Goal: Task Accomplishment & Management: Complete application form

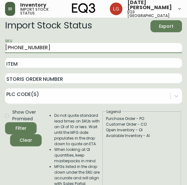
click at [9, 10] on icon "button" at bounding box center [10, 9] width 4 height 3
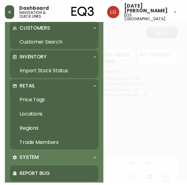
scroll to position [95, 0]
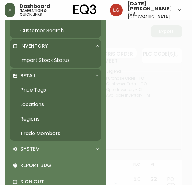
click at [49, 134] on link "Trade Members" at bounding box center [55, 133] width 91 height 15
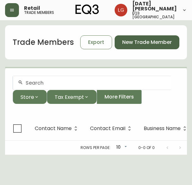
click at [139, 47] on button "New Trade Member" at bounding box center [147, 42] width 65 height 14
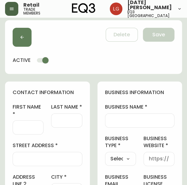
click at [23, 134] on div at bounding box center [28, 127] width 31 height 14
paste input "[PERSON_NAME]"
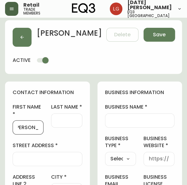
type input "[PERSON_NAME]"
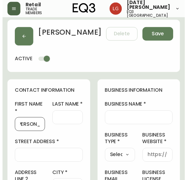
scroll to position [0, 0]
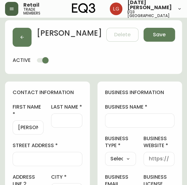
click at [74, 127] on div at bounding box center [66, 120] width 31 height 14
paste input "Bogdanova"
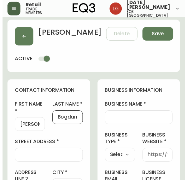
scroll to position [0, 9]
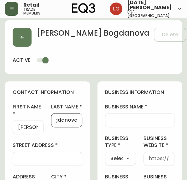
type input "Bogdanova"
click at [45, 166] on div at bounding box center [48, 159] width 70 height 14
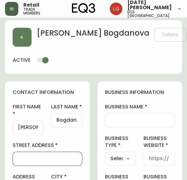
paste input "1701-1351 Continental St"
type input "1701-1351 Continental St"
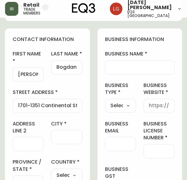
scroll to position [63, 0]
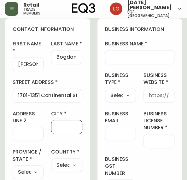
click at [63, 130] on input "city" at bounding box center [66, 127] width 20 height 6
paste input "[GEOGRAPHIC_DATA]"
click at [56, 130] on input "[GEOGRAPHIC_DATA]" at bounding box center [66, 127] width 20 height 6
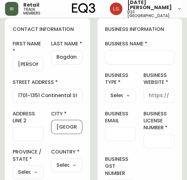
click at [58, 130] on input "[GEOGRAPHIC_DATA]" at bounding box center [66, 127] width 20 height 6
type input "[GEOGRAPHIC_DATA]"
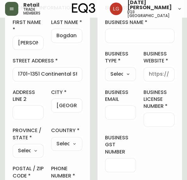
scroll to position [95, 0]
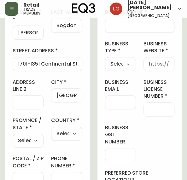
click at [30, 143] on select "Select [GEOGRAPHIC_DATA] [GEOGRAPHIC_DATA] [GEOGRAPHIC_DATA] [GEOGRAPHIC_DATA] …" at bounding box center [28, 140] width 31 height 9
select select "BC"
click at [13, 140] on select "Select [GEOGRAPHIC_DATA] [GEOGRAPHIC_DATA] [GEOGRAPHIC_DATA] [GEOGRAPHIC_DATA] …" at bounding box center [28, 140] width 31 height 9
type input "[GEOGRAPHIC_DATA]"
click at [62, 135] on select "Select [GEOGRAPHIC_DATA] [GEOGRAPHIC_DATA]" at bounding box center [66, 133] width 31 height 9
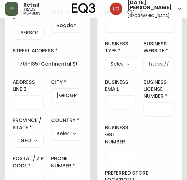
select select "CA"
click at [51, 133] on select "Select [GEOGRAPHIC_DATA] [GEOGRAPHIC_DATA]" at bounding box center [66, 133] width 31 height 9
type input "[GEOGRAPHIC_DATA]"
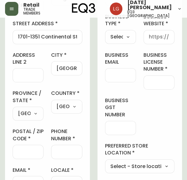
scroll to position [158, 0]
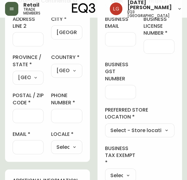
click at [27, 119] on input "postal / zip code" at bounding box center [28, 116] width 20 height 6
paste input "V6Z 0C6"
type input "V6Z 0C6"
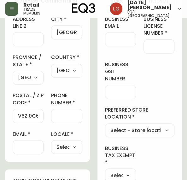
click at [55, 123] on div at bounding box center [66, 116] width 31 height 14
paste input "[PHONE_NUMBER]"
type input "[PHONE_NUMBER]"
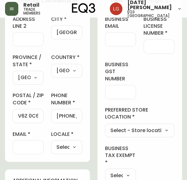
click at [32, 154] on div at bounding box center [28, 147] width 31 height 14
paste input "[PERSON_NAME][EMAIL_ADDRESS][DOMAIN_NAME]"
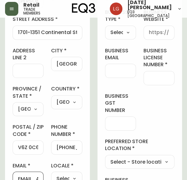
type input "[PERSON_NAME][EMAIL_ADDRESS][DOMAIN_NAME]"
click at [119, 74] on input "business email" at bounding box center [120, 71] width 20 height 6
paste input "[PERSON_NAME][EMAIL_ADDRESS][DOMAIN_NAME]"
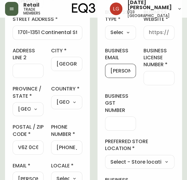
scroll to position [0, 44]
type input "[PERSON_NAME][EMAIL_ADDRESS][DOMAIN_NAME]"
click at [157, 81] on input "business license number" at bounding box center [159, 78] width 20 height 6
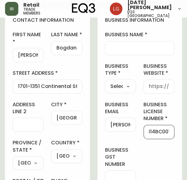
scroll to position [63, 0]
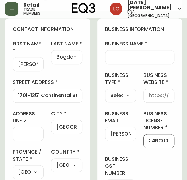
type input "702329814BC001"
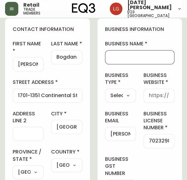
click at [123, 60] on input "business name" at bounding box center [139, 57] width 59 height 6
paste input "[PERSON_NAME] Interiors"
type input "[PERSON_NAME] Interiors"
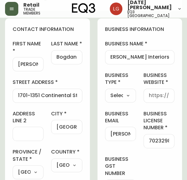
scroll to position [0, 0]
click at [122, 100] on select "Select Interior Designer Architect Home Builder Contractor Real Estate Agent Ho…" at bounding box center [120, 95] width 31 height 9
select select "Interior Designer"
click at [105, 96] on select "Select Interior Designer Architect Home Builder Contractor Real Estate Agent Ho…" at bounding box center [120, 95] width 31 height 9
type input "Interior Designer"
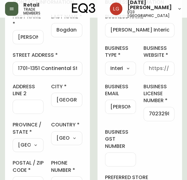
scroll to position [126, 0]
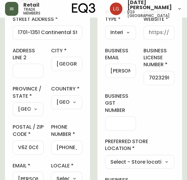
click at [118, 127] on input "business gst number" at bounding box center [120, 124] width 20 height 6
paste input "702329814"
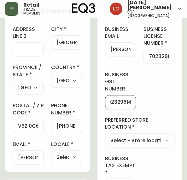
scroll to position [158, 0]
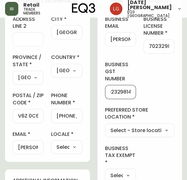
type input "702329814"
click at [123, 135] on select "Select - Store locations EQ3 [GEOGRAPHIC_DATA] EQ3 [GEOGRAPHIC_DATA] [GEOGRAPHI…" at bounding box center [140, 130] width 70 height 9
select select "cjw10z96p001r6gs00juufhhe"
click at [105, 130] on select "Select - Store locations EQ3 [GEOGRAPHIC_DATA] EQ3 [GEOGRAPHIC_DATA] [GEOGRAPHI…" at bounding box center [140, 130] width 70 height 9
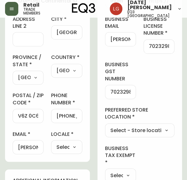
type input "EQ3 [GEOGRAPHIC_DATA]"
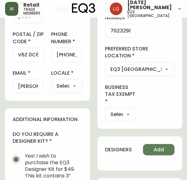
scroll to position [221, 0]
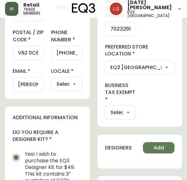
click at [120, 116] on select "Select Yes No" at bounding box center [120, 112] width 31 height 9
select select "true"
click at [105, 108] on select "Select Yes No" at bounding box center [120, 112] width 31 height 9
type input "Yes"
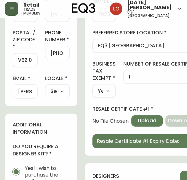
click at [100, 94] on select "Select Yes No" at bounding box center [103, 90] width 23 height 9
select select "false"
click at [105, 96] on select "Select Yes No" at bounding box center [103, 90] width 23 height 9
type input "No"
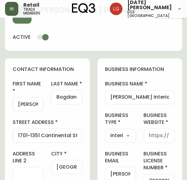
scroll to position [32, 0]
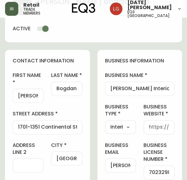
click at [156, 134] on div at bounding box center [159, 127] width 31 height 14
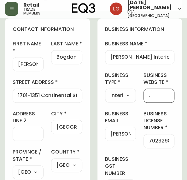
type input "."
click at [137, 125] on div "business information business name [PERSON_NAME] Interiors business type Interi…" at bounding box center [140, 151] width 85 height 266
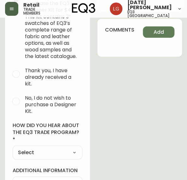
scroll to position [379, 0]
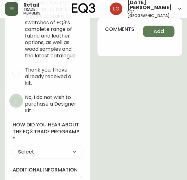
click at [20, 104] on input "No, I do not wish to purchase a Designer Kit." at bounding box center [16, 101] width 14 height 14
radio input "true"
radio input "false"
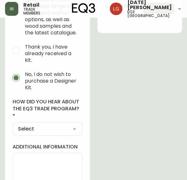
scroll to position [426, 0]
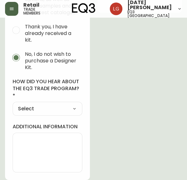
click at [39, 108] on select "Select Social Media Advertisement Trade Show Outreach from a Trade Rep Other" at bounding box center [48, 108] width 70 height 9
click at [40, 108] on select "Select Social Media Advertisement Trade Show Outreach from a Trade Rep Other" at bounding box center [48, 108] width 70 height 9
select select "Outreach from a Trade Rep"
click at [13, 104] on select "Select Social Media Advertisement Trade Show Outreach from a Trade Rep Other" at bounding box center [48, 108] width 70 height 9
type input "Outreach from a Trade Rep"
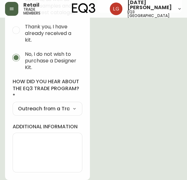
click at [35, 154] on textarea "additional information" at bounding box center [47, 153] width 59 height 32
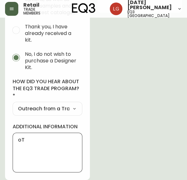
type textarea "o"
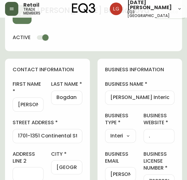
scroll to position [0, 0]
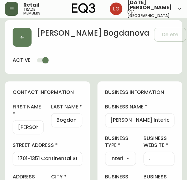
type textarea "Outreach [DATE]"
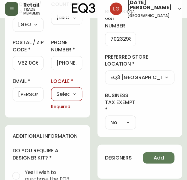
scroll to position [221, 0]
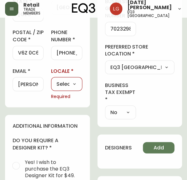
click at [62, 89] on select "Select CA_EN [GEOGRAPHIC_DATA] US_EN" at bounding box center [66, 84] width 31 height 9
select select "CA_EN"
click at [51, 83] on select "Select CA_EN [GEOGRAPHIC_DATA] US_EN" at bounding box center [66, 84] width 31 height 9
type input "CA_EN"
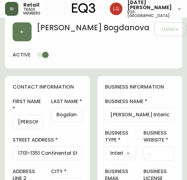
scroll to position [0, 0]
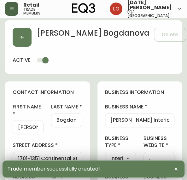
type input "[PHONE_NUMBER]"
type input "[PERSON_NAME][EMAIL_ADDRESS][DOMAIN_NAME]"
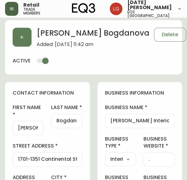
click at [111, 122] on div "[PERSON_NAME] Interiors" at bounding box center [140, 121] width 70 height 14
drag, startPoint x: 170, startPoint y: 126, endPoint x: 112, endPoint y: 127, distance: 58.7
click at [112, 128] on div "[PERSON_NAME] Interiors" at bounding box center [140, 121] width 70 height 14
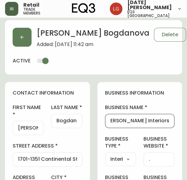
click at [111, 124] on input "[PERSON_NAME] Interiors" at bounding box center [139, 121] width 59 height 6
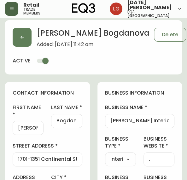
drag, startPoint x: 169, startPoint y: 126, endPoint x: 157, endPoint y: 127, distance: 11.7
click at [157, 127] on div "[PERSON_NAME] Interiors" at bounding box center [140, 121] width 70 height 14
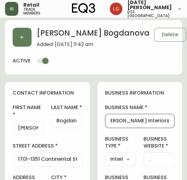
drag, startPoint x: 110, startPoint y: 127, endPoint x: 174, endPoint y: 133, distance: 63.4
click at [174, 128] on div "business name [PERSON_NAME] Interiors" at bounding box center [140, 116] width 70 height 24
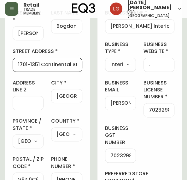
scroll to position [0, 0]
drag, startPoint x: 18, startPoint y: 68, endPoint x: 85, endPoint y: 76, distance: 66.8
click at [85, 76] on div "contact information first name [PERSON_NAME] last name [PERSON_NAME][GEOGRAPHIC…" at bounding box center [47, 106] width 85 height 238
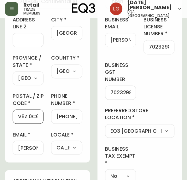
scroll to position [0, 1]
drag, startPoint x: 19, startPoint y: 121, endPoint x: 49, endPoint y: 125, distance: 29.9
click at [49, 125] on div "first name [PERSON_NAME] last name [PERSON_NAME][GEOGRAPHIC_DATA] address [STRE…" at bounding box center [48, 50] width 70 height 209
